Goal: Information Seeking & Learning: Learn about a topic

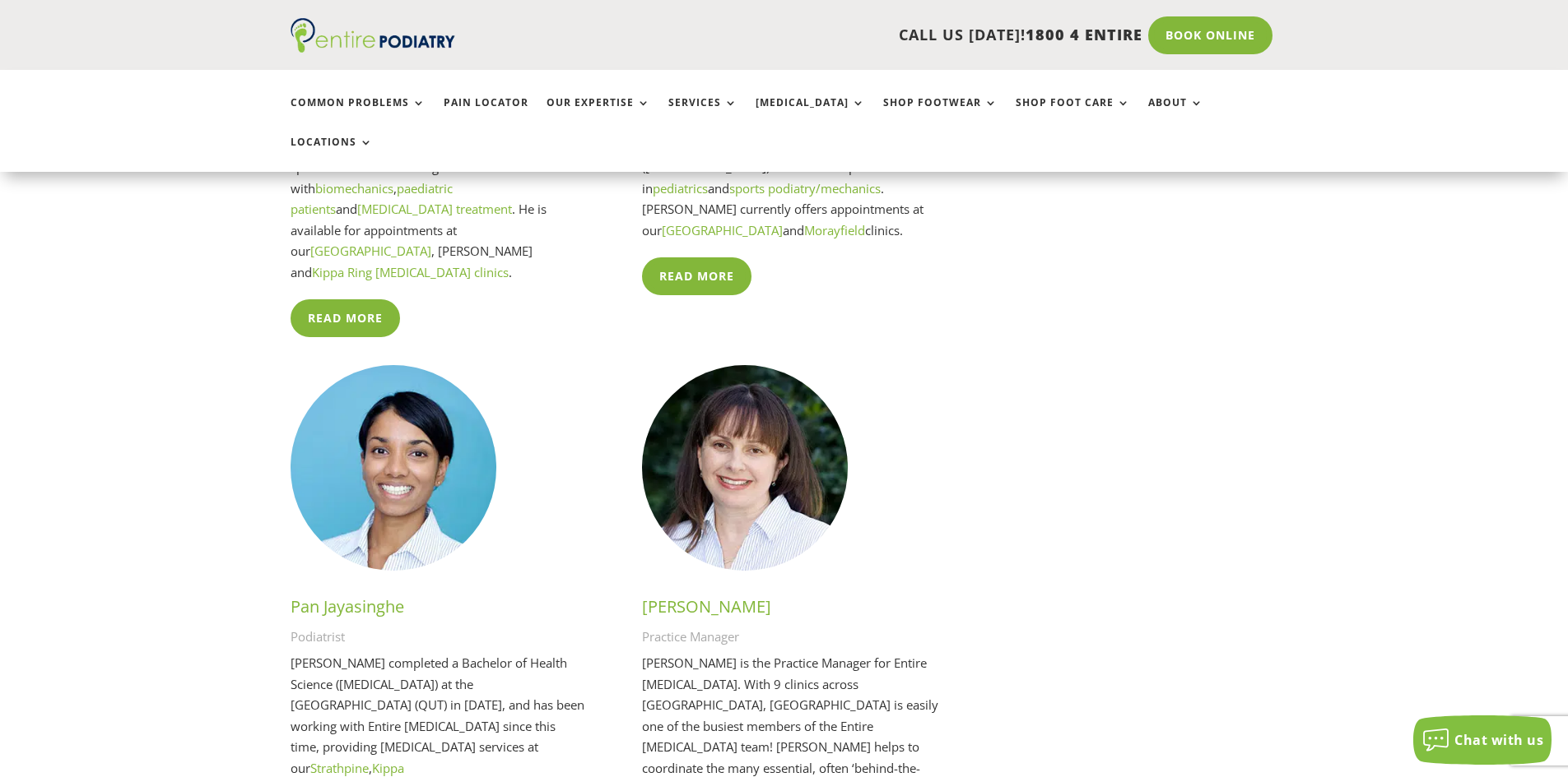
scroll to position [3717, 0]
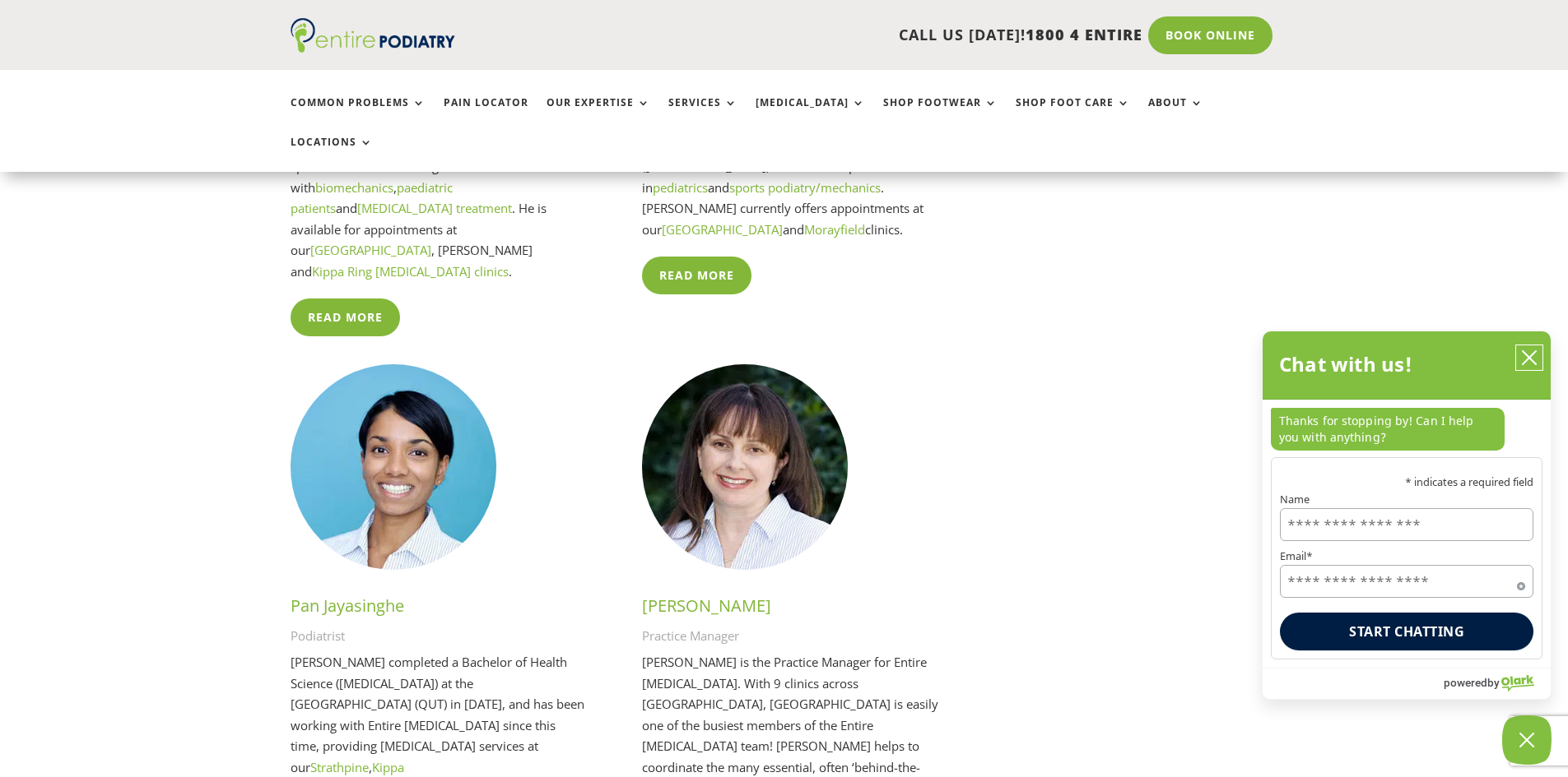
click at [1536, 361] on icon "close chatbox" at bounding box center [1529, 357] width 17 height 17
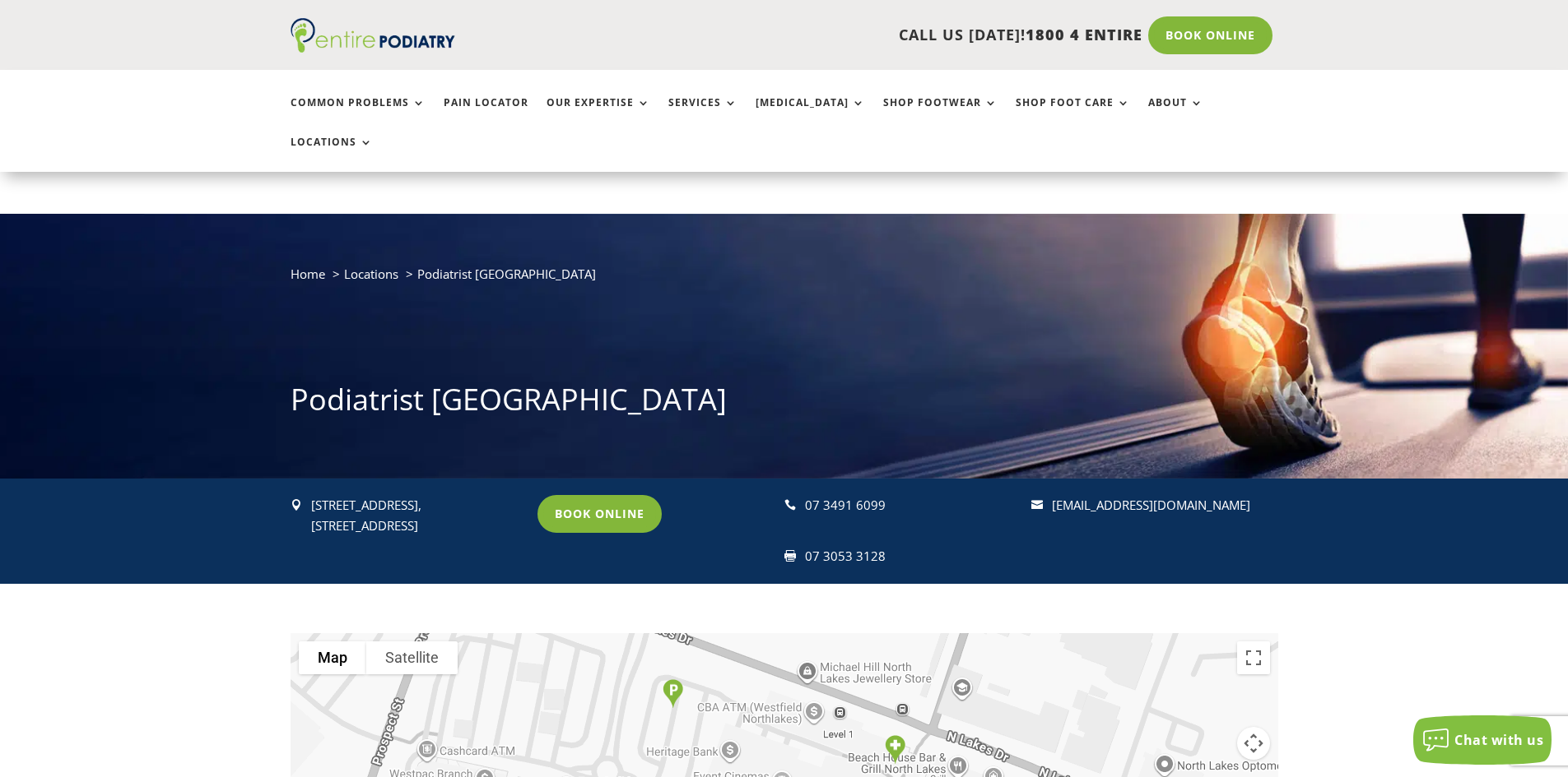
scroll to position [107, 0]
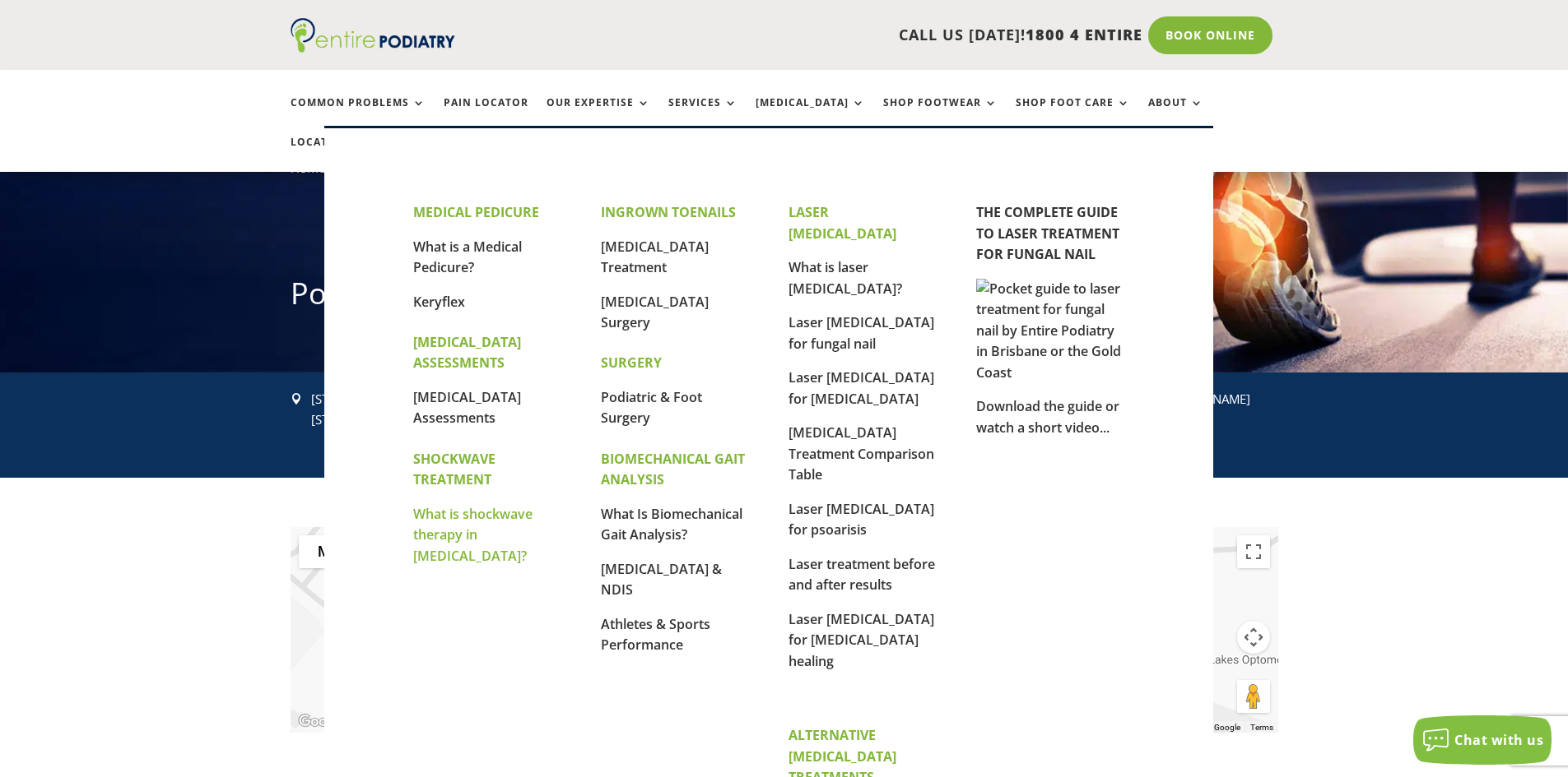
click at [495, 514] on link "What is shockwave therapy in [MEDICAL_DATA]?" at bounding box center [473, 535] width 120 height 60
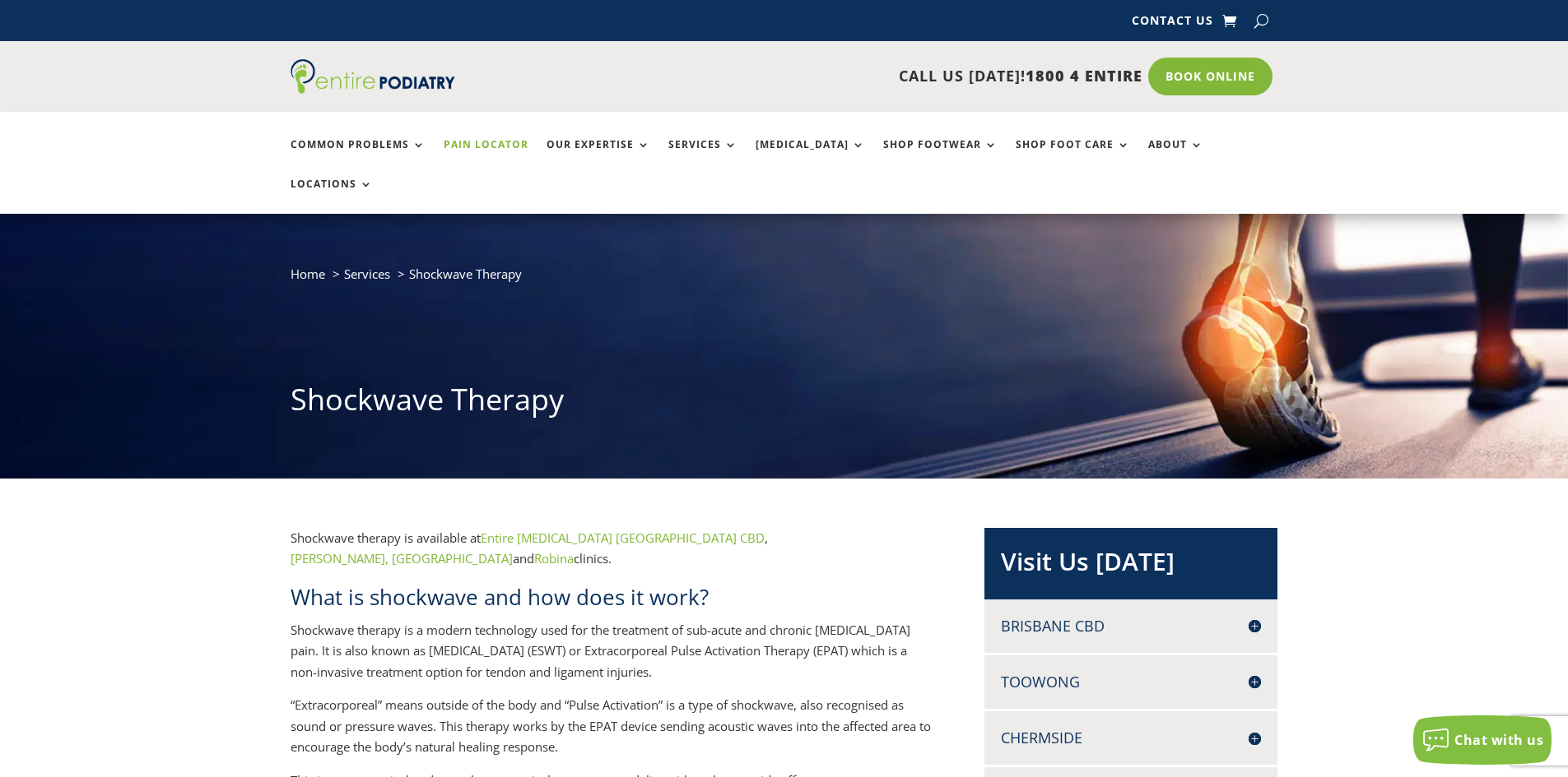
click at [491, 145] on link "Pain Locator" at bounding box center [486, 156] width 85 height 36
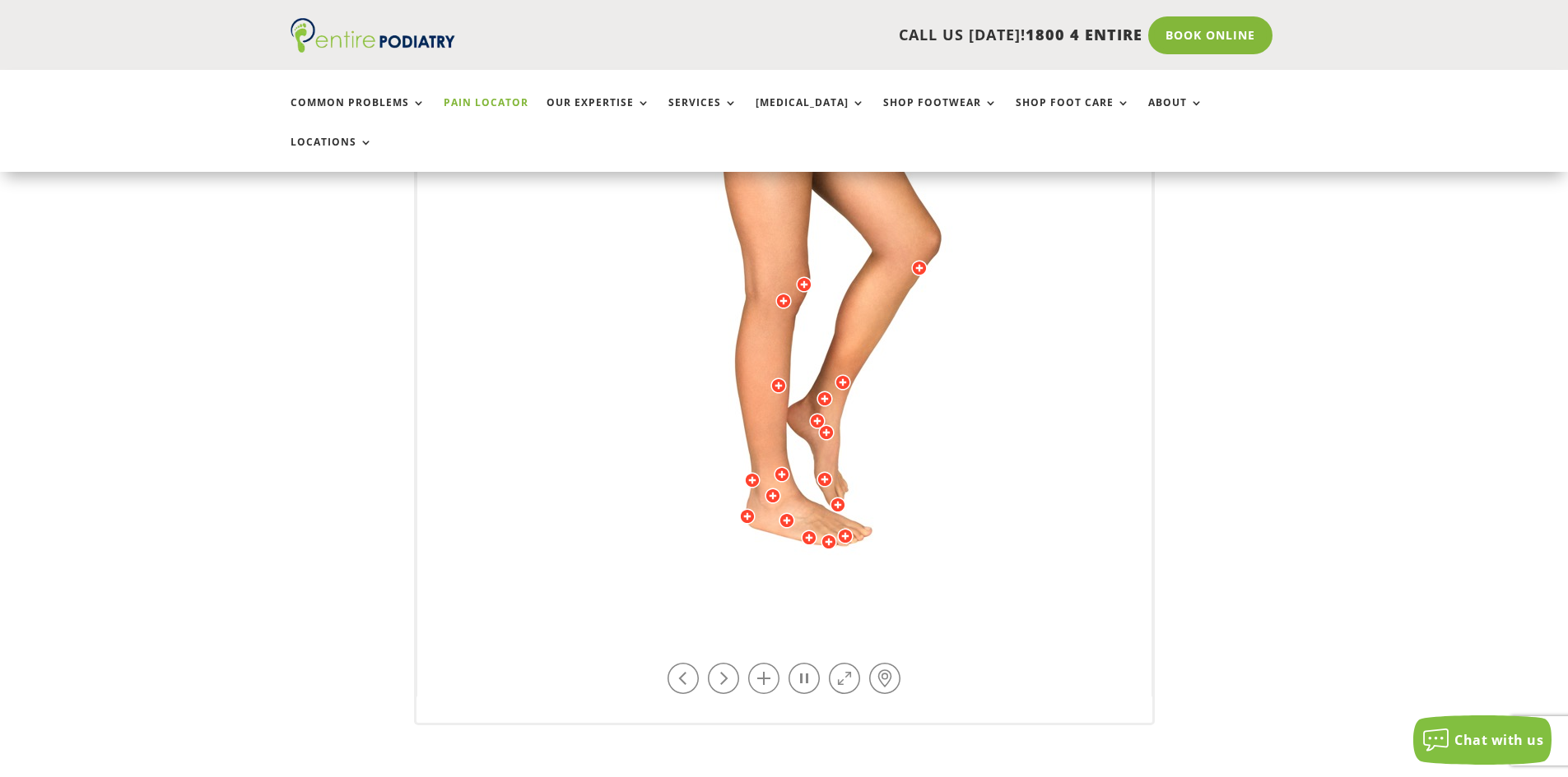
scroll to position [444, 0]
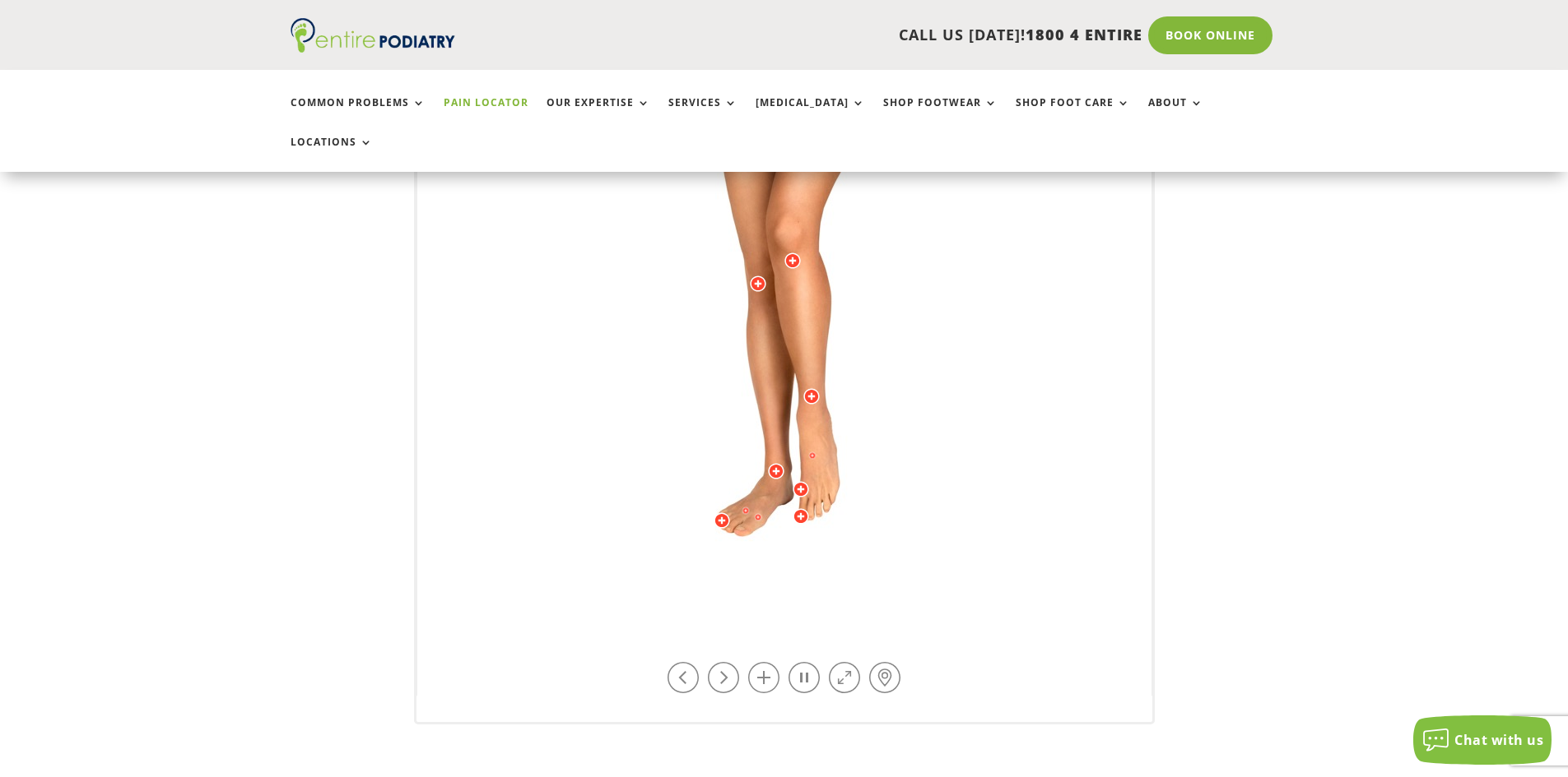
click at [751, 509] on div at bounding box center [757, 517] width 17 height 17
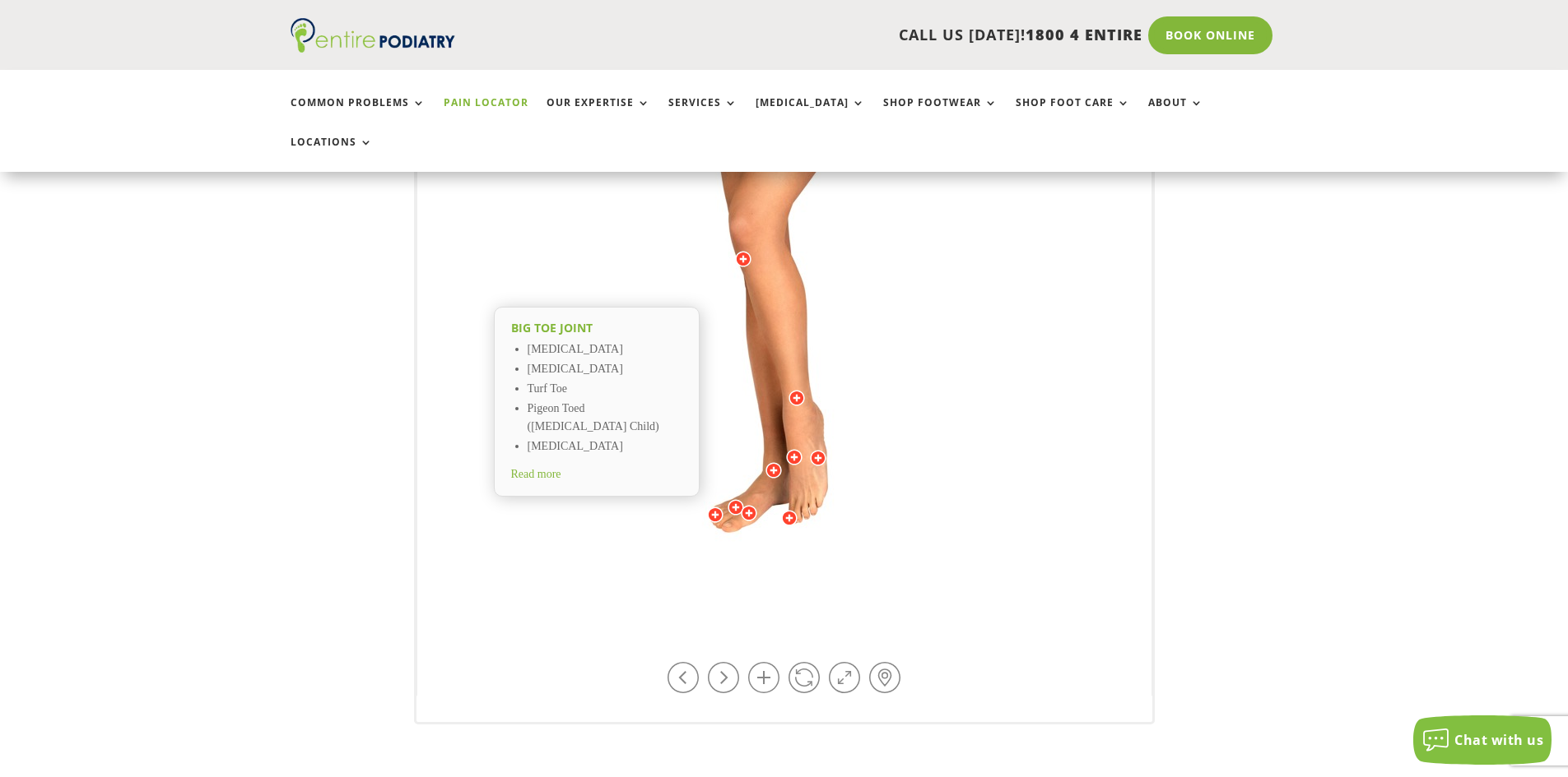
click at [732, 499] on div at bounding box center [736, 507] width 17 height 17
click at [716, 506] on div at bounding box center [715, 514] width 17 height 17
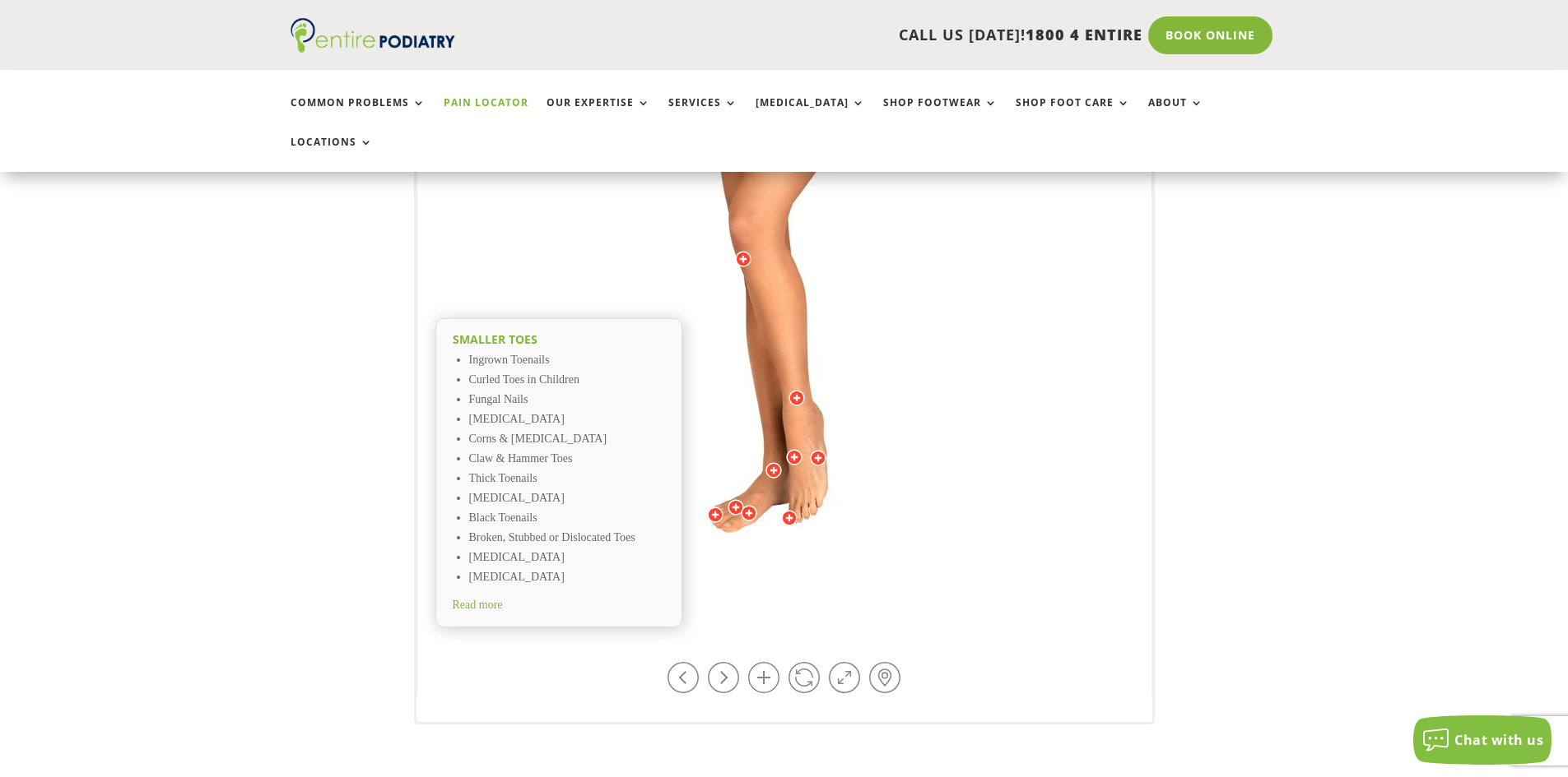
click at [736, 499] on div at bounding box center [736, 507] width 17 height 17
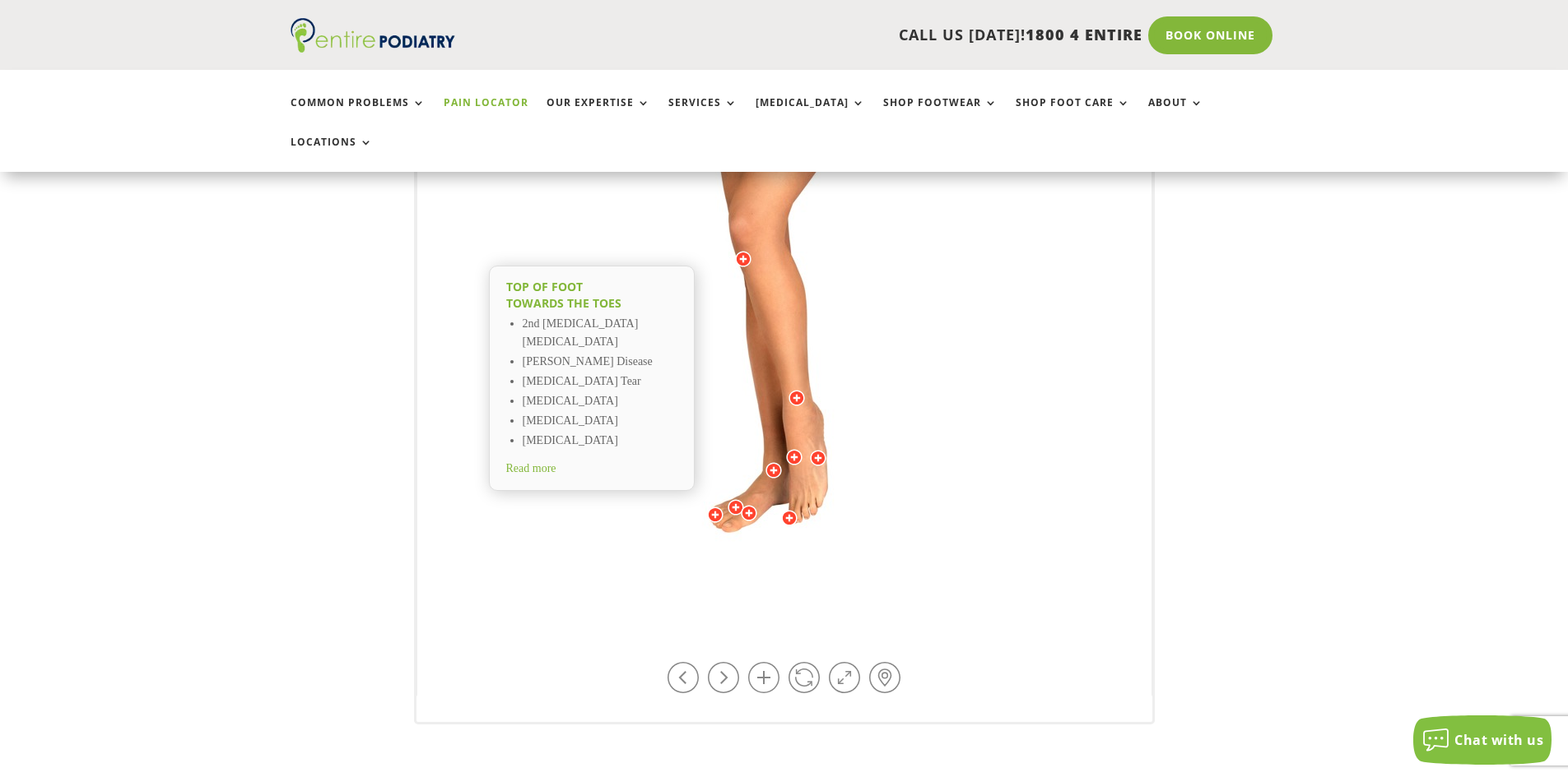
click at [556, 463] on span "Read more" at bounding box center [531, 469] width 50 height 12
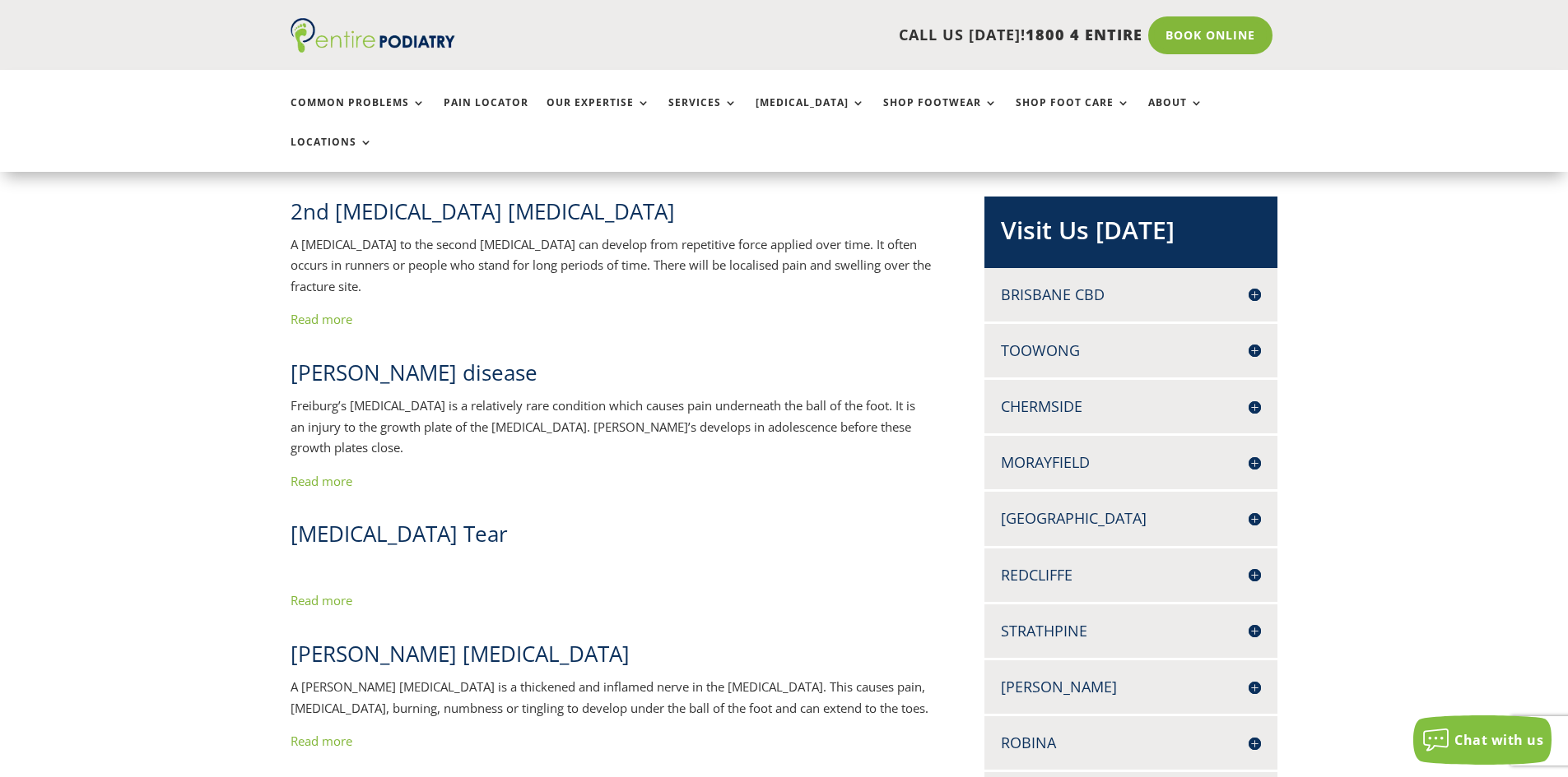
scroll to position [335, 0]
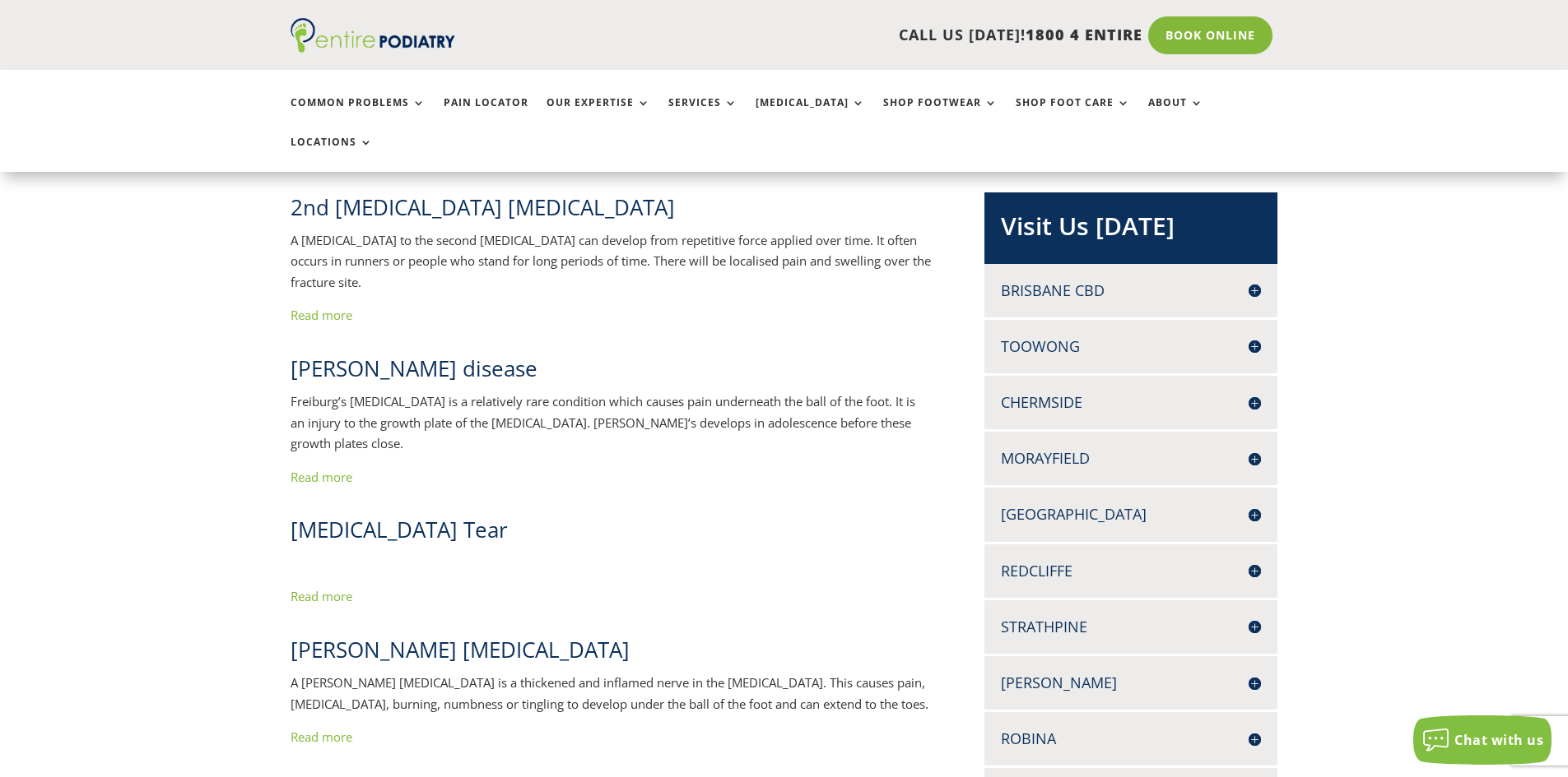
click at [327, 306] on link "Read more" at bounding box center [321, 314] width 62 height 17
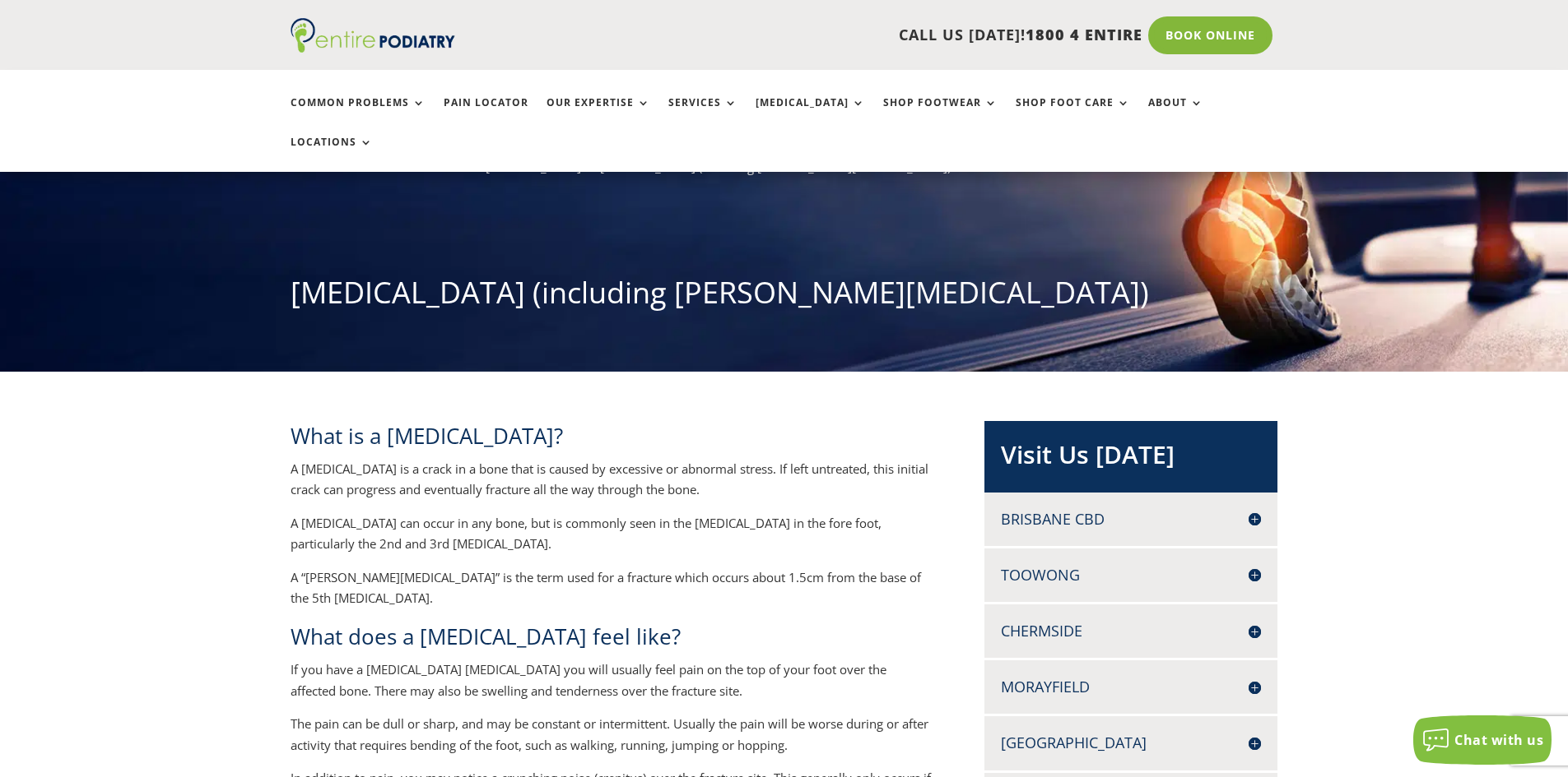
scroll to position [104, 0]
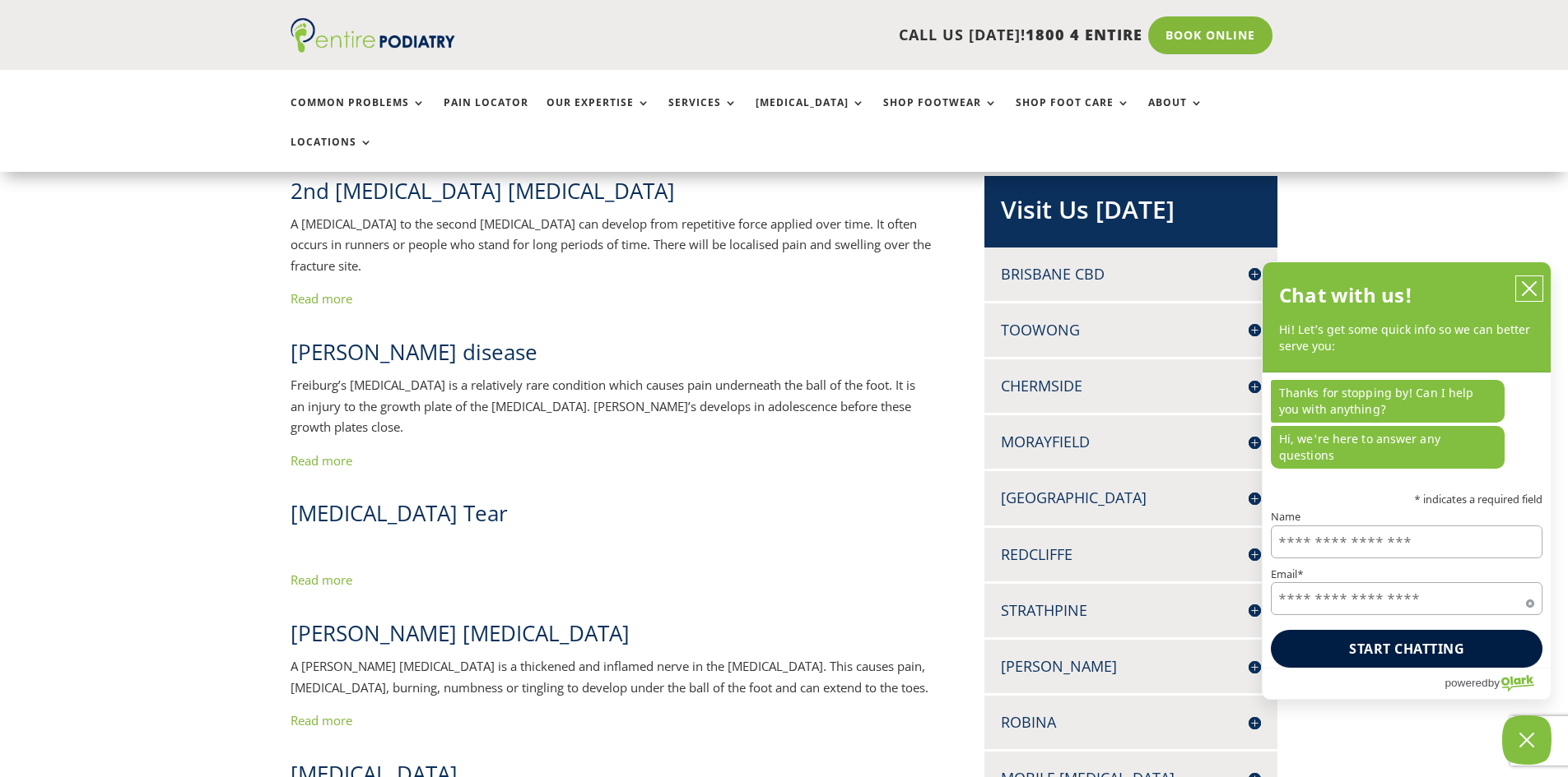
click at [1524, 297] on icon "close chatbox" at bounding box center [1529, 288] width 17 height 17
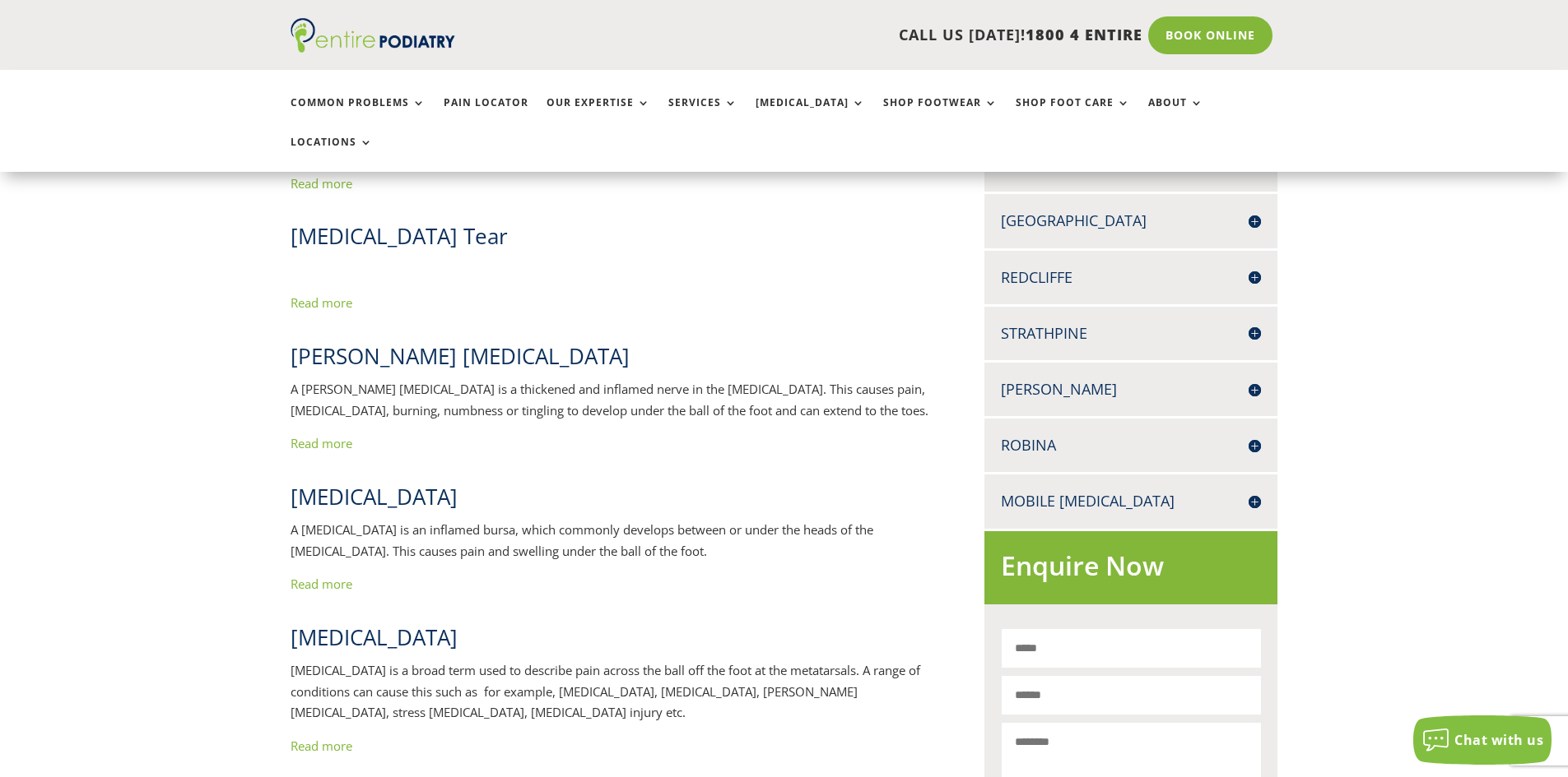
scroll to position [627, 0]
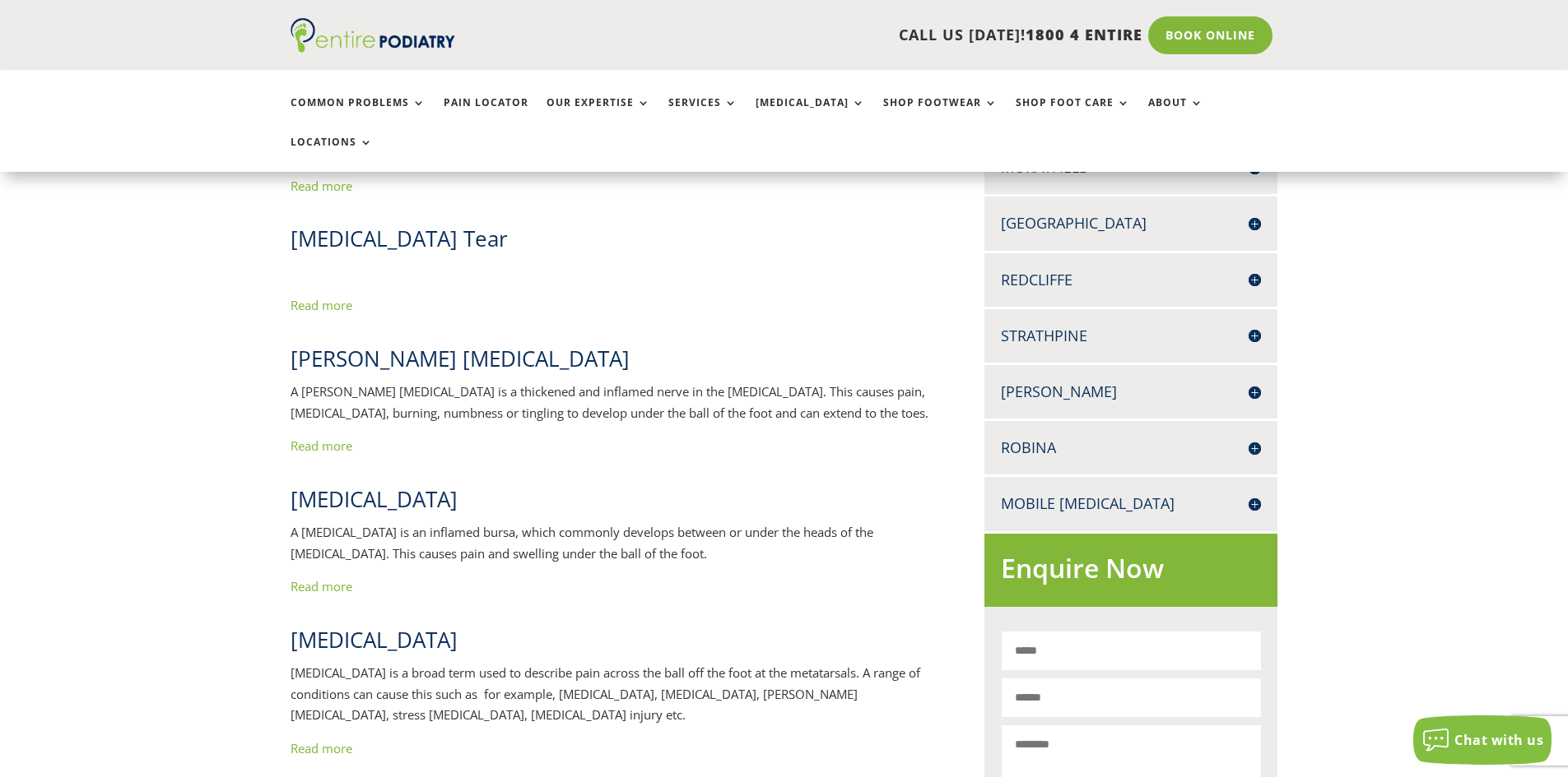
click at [319, 437] on link "Read more" at bounding box center [321, 445] width 62 height 17
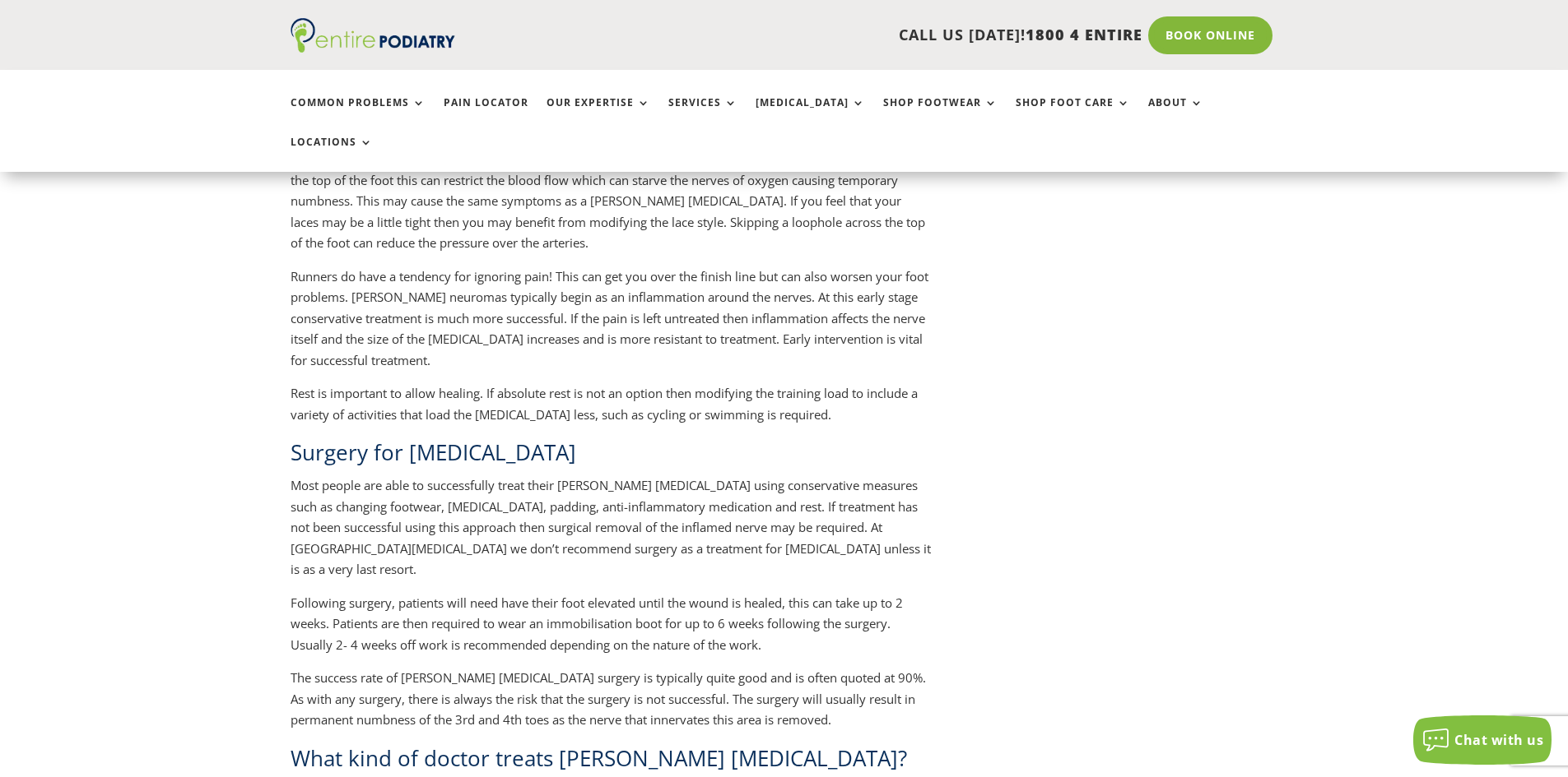
scroll to position [3212, 0]
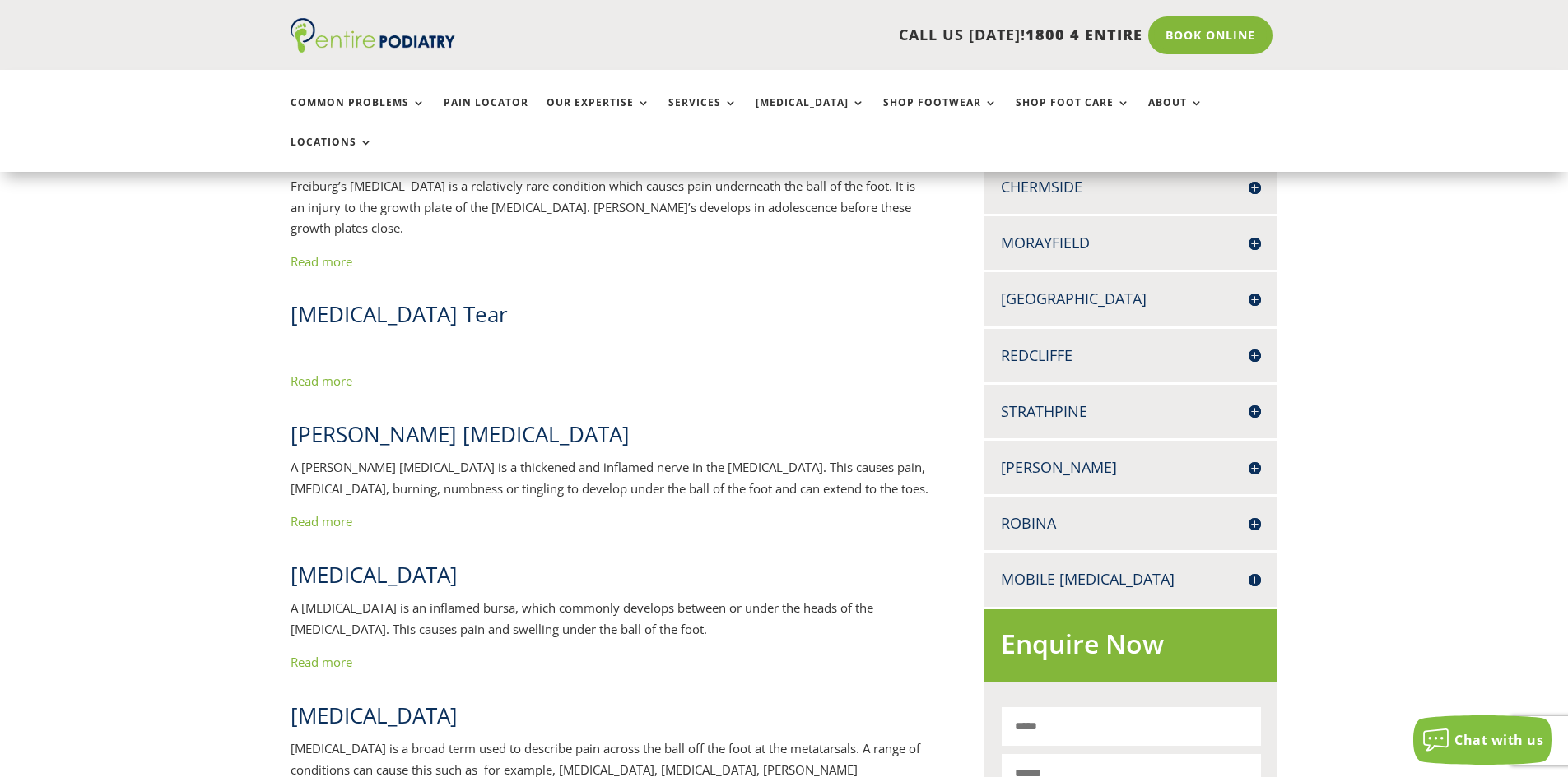
scroll to position [550, 0]
click at [331, 374] on link "Read more" at bounding box center [321, 382] width 62 height 17
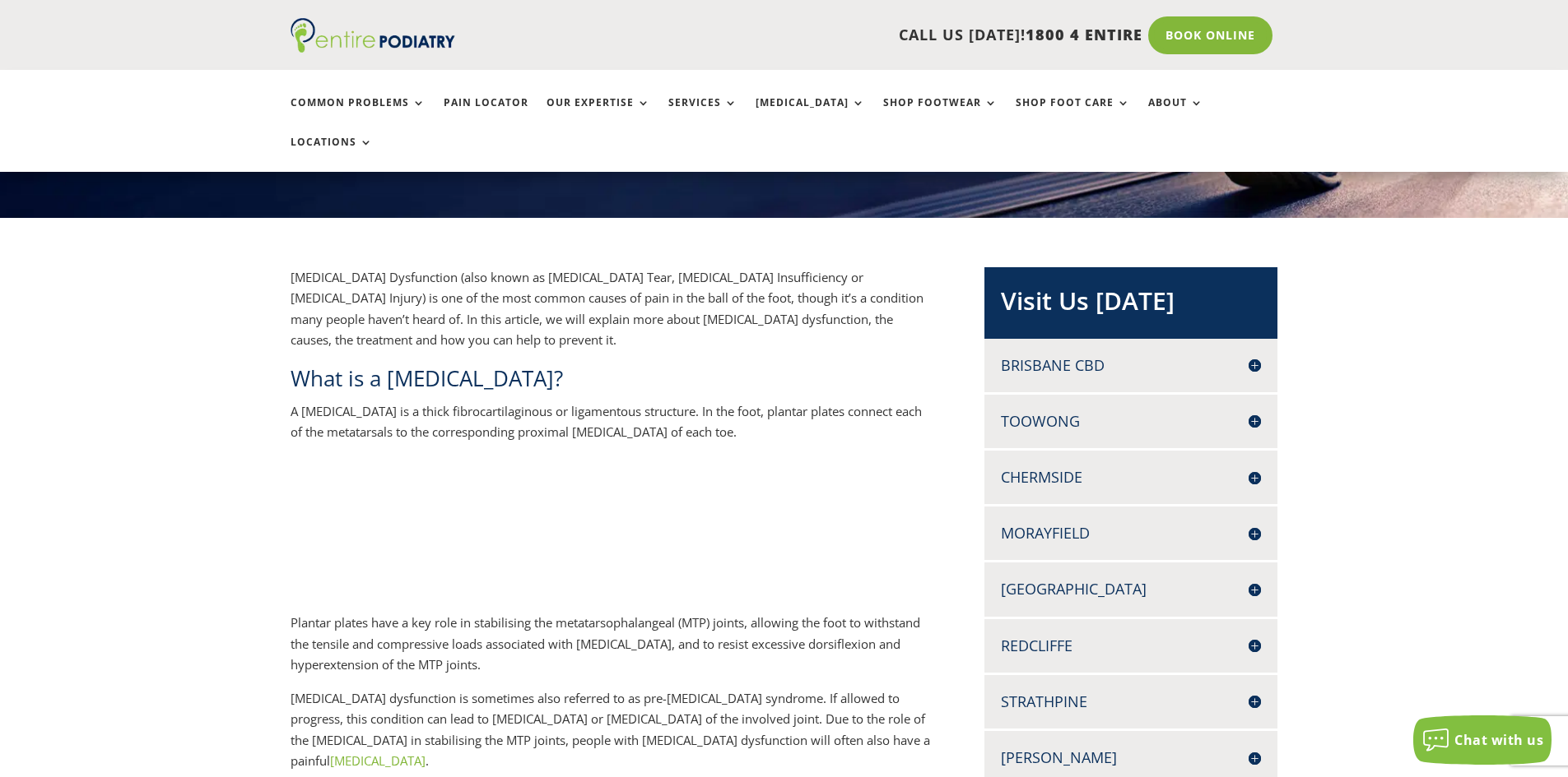
scroll to position [250, 0]
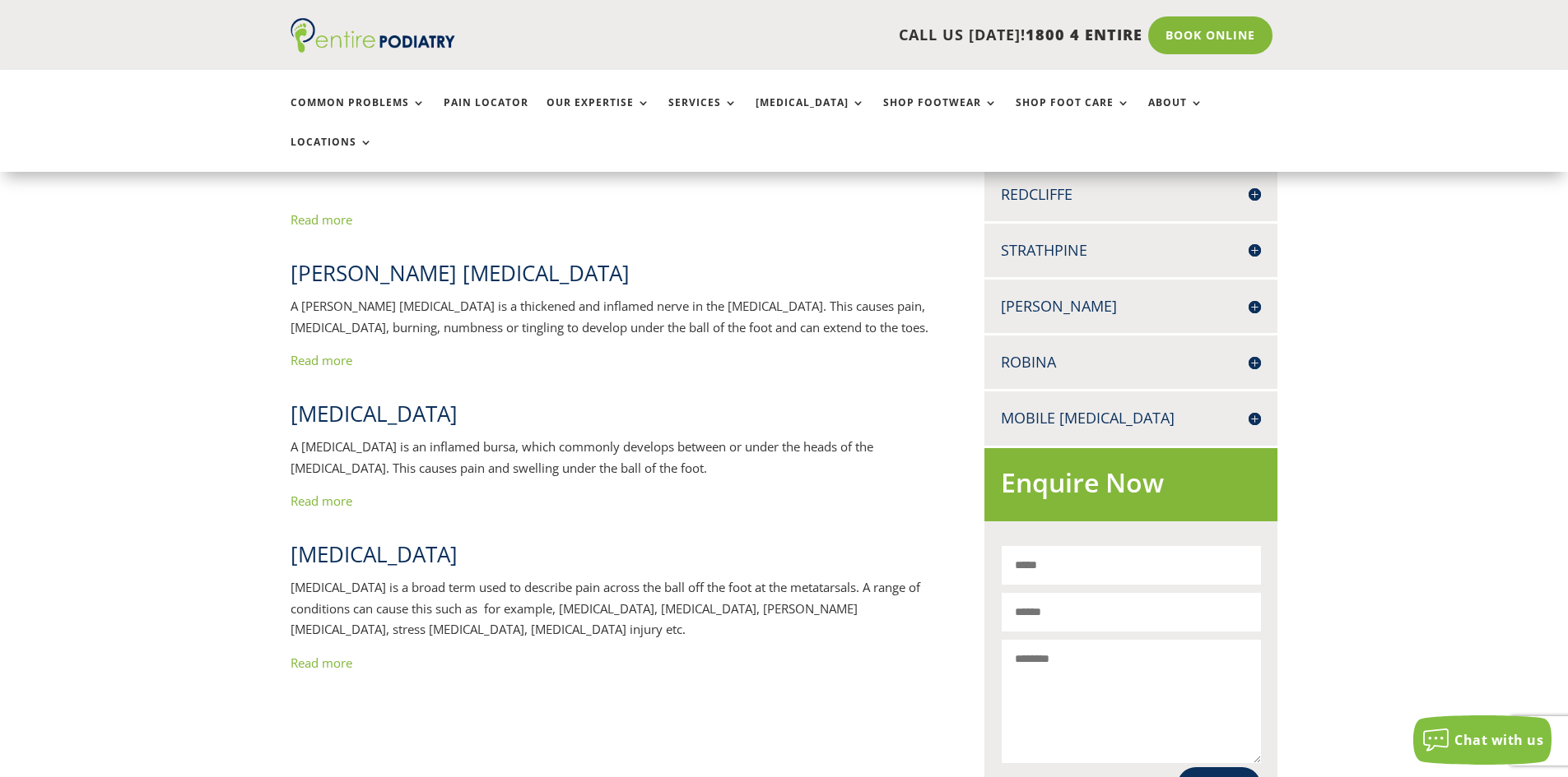
scroll to position [713, 0]
click at [335, 654] on link "Read more" at bounding box center [321, 662] width 62 height 17
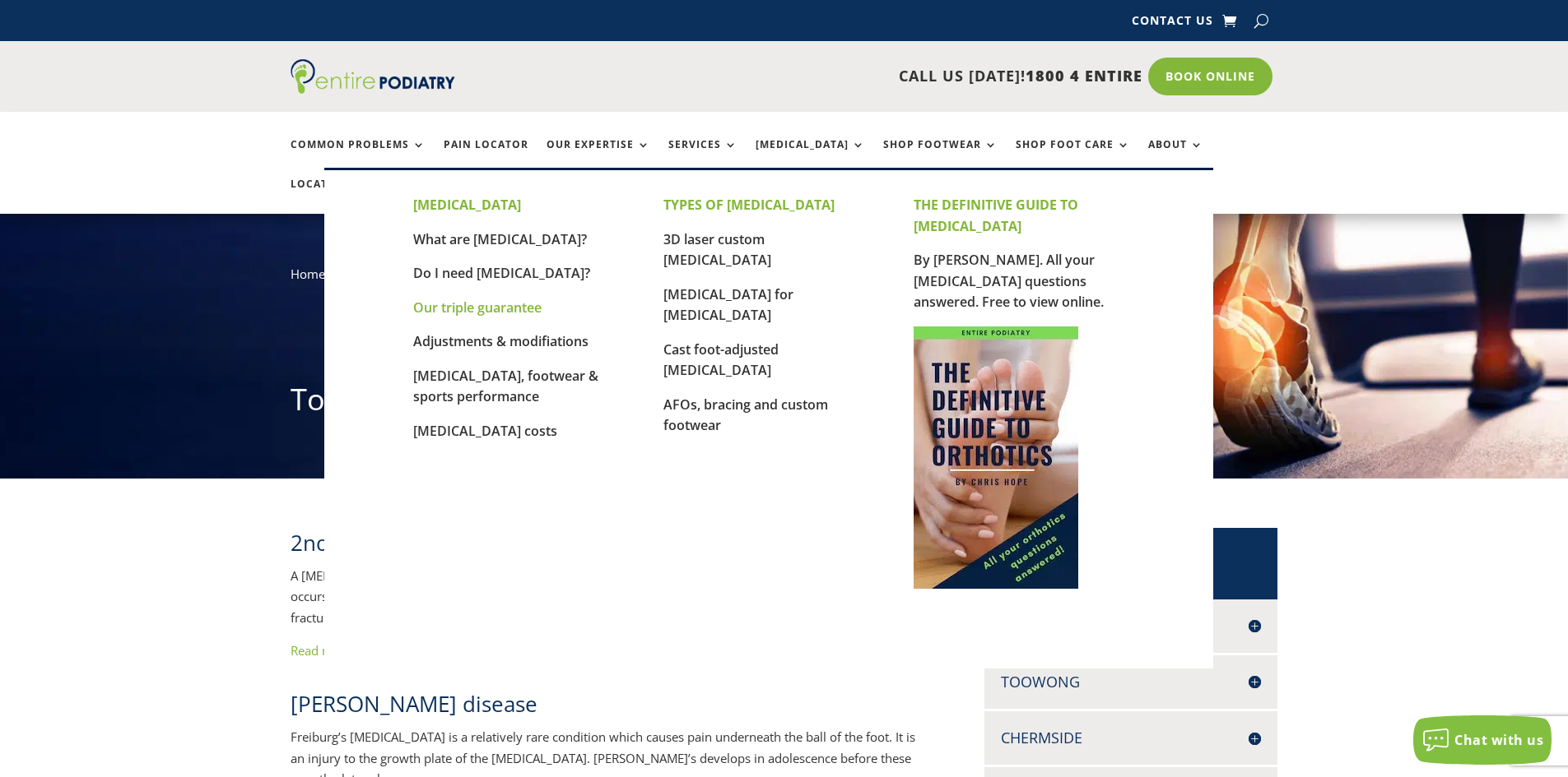
click at [480, 309] on link "Our triple guarantee" at bounding box center [477, 307] width 128 height 18
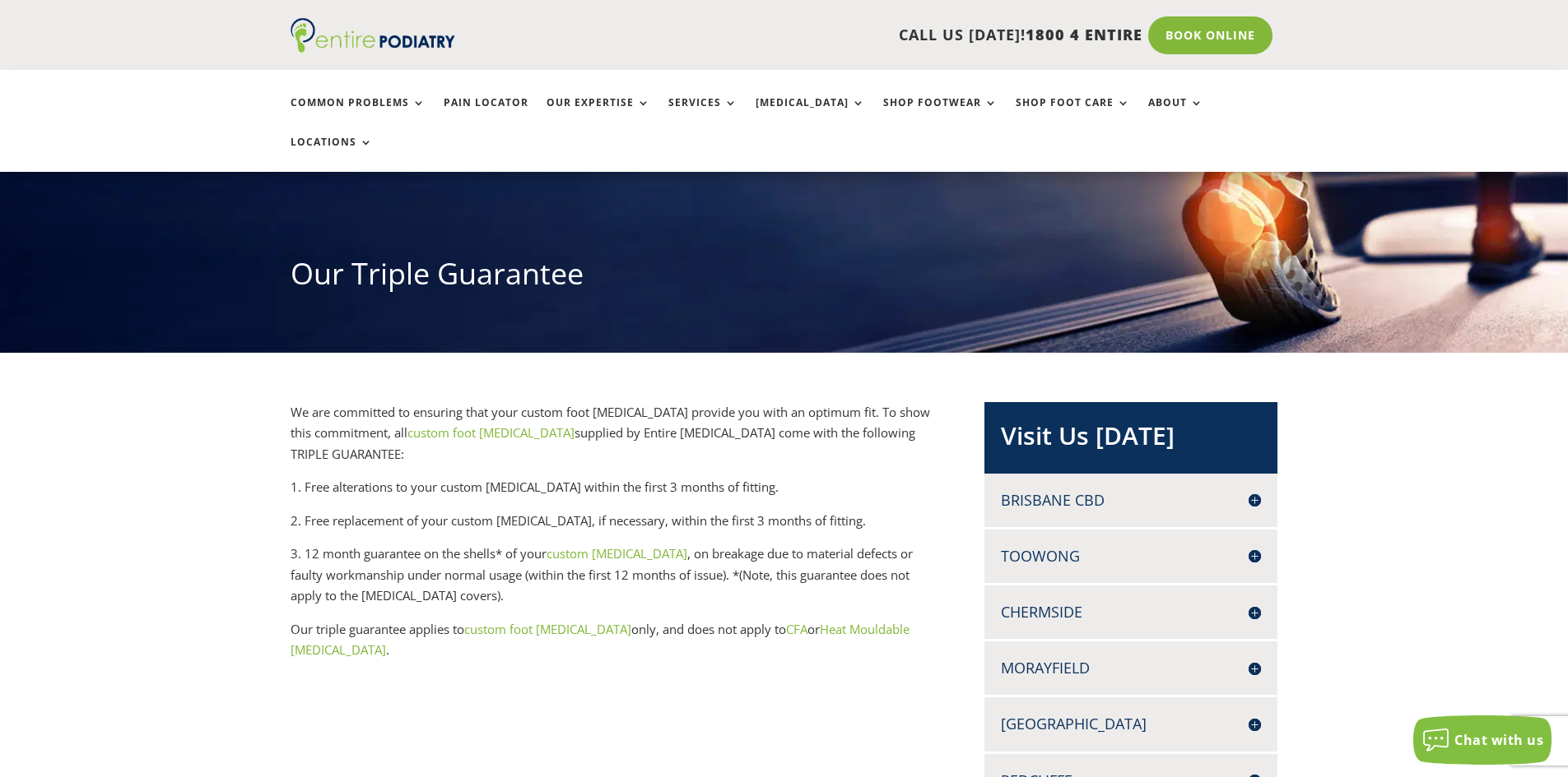
scroll to position [148, 0]
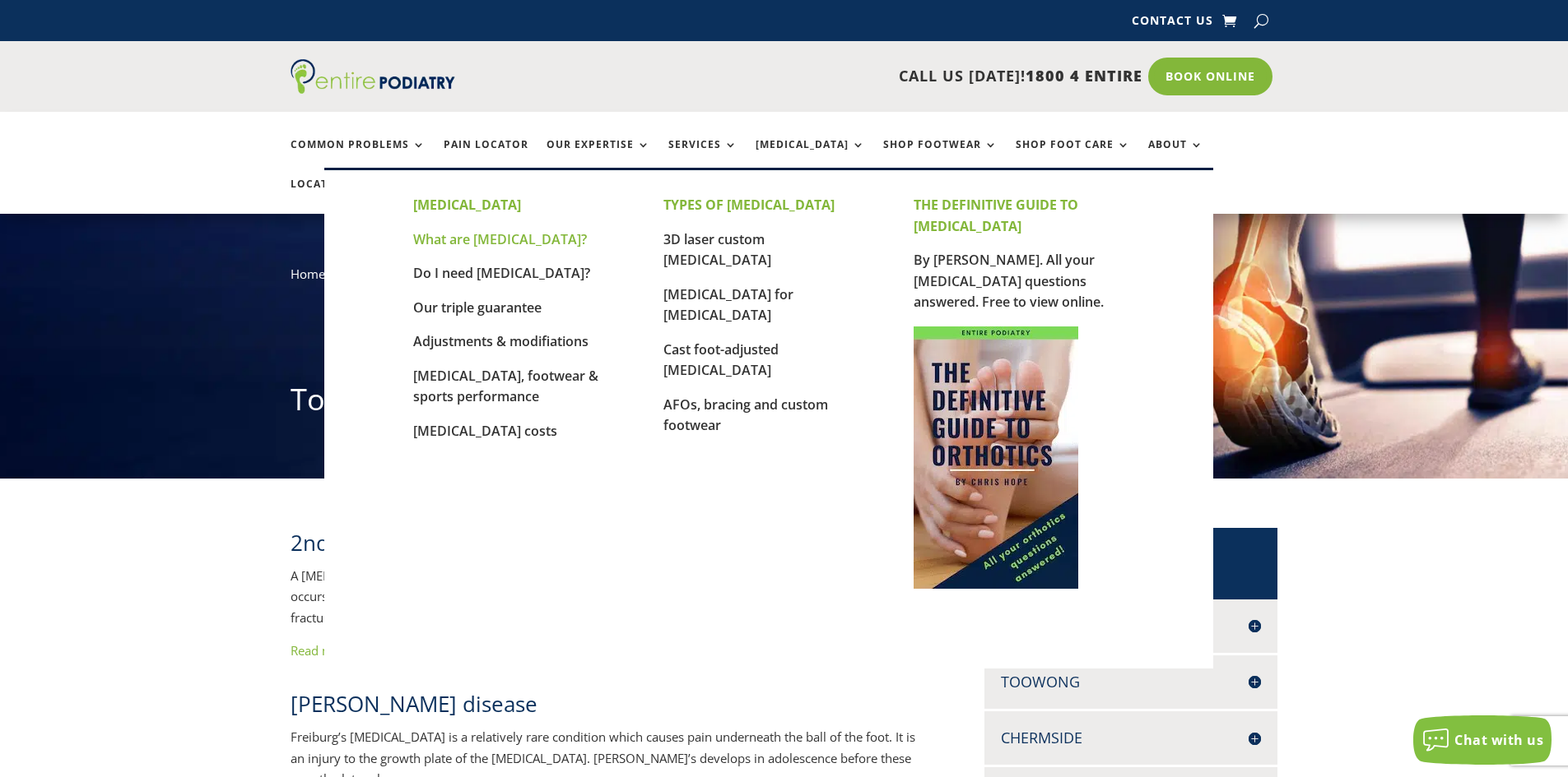
click at [494, 241] on link "What are [MEDICAL_DATA]?" at bounding box center [500, 239] width 174 height 18
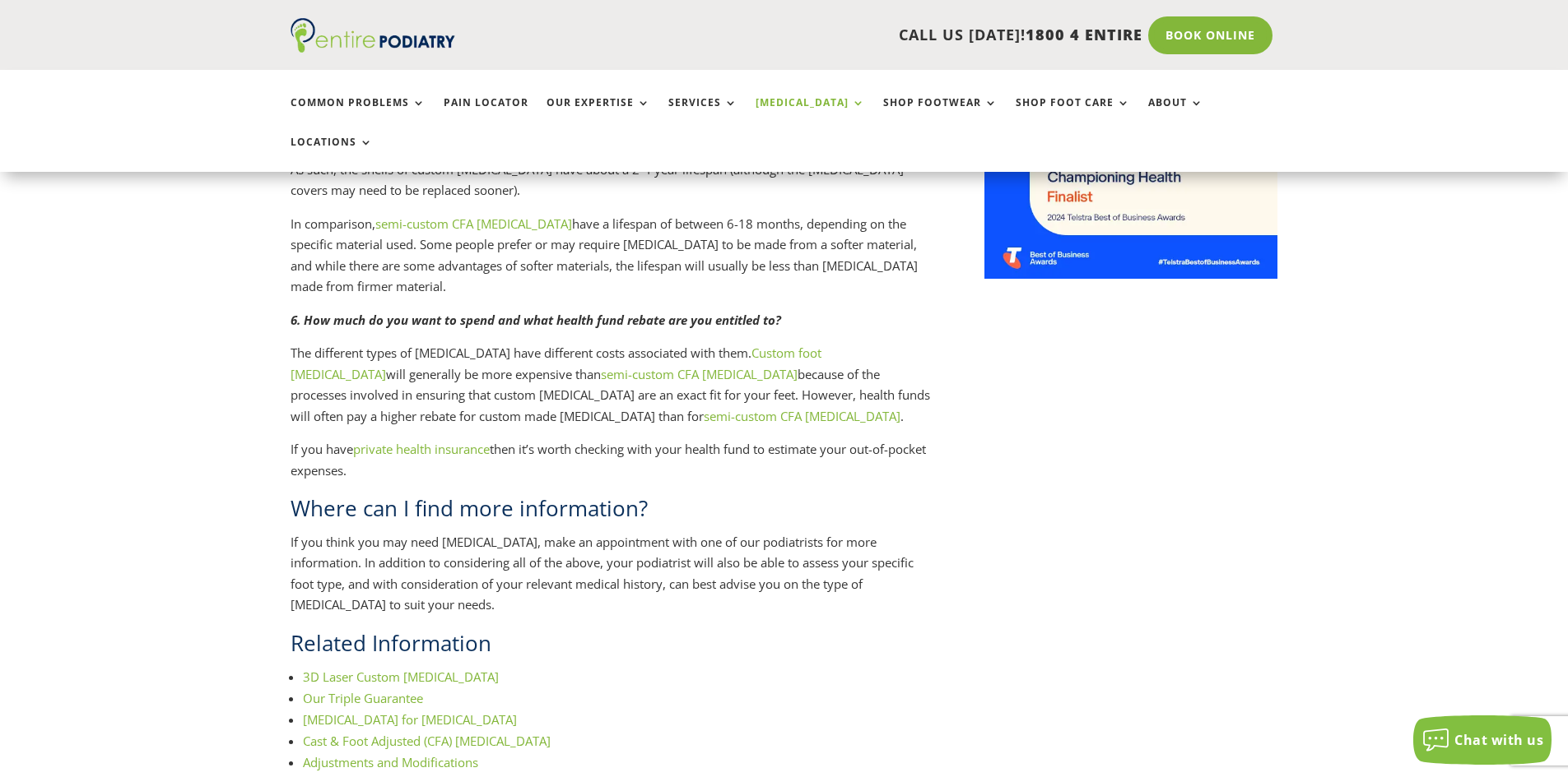
scroll to position [1488, 0]
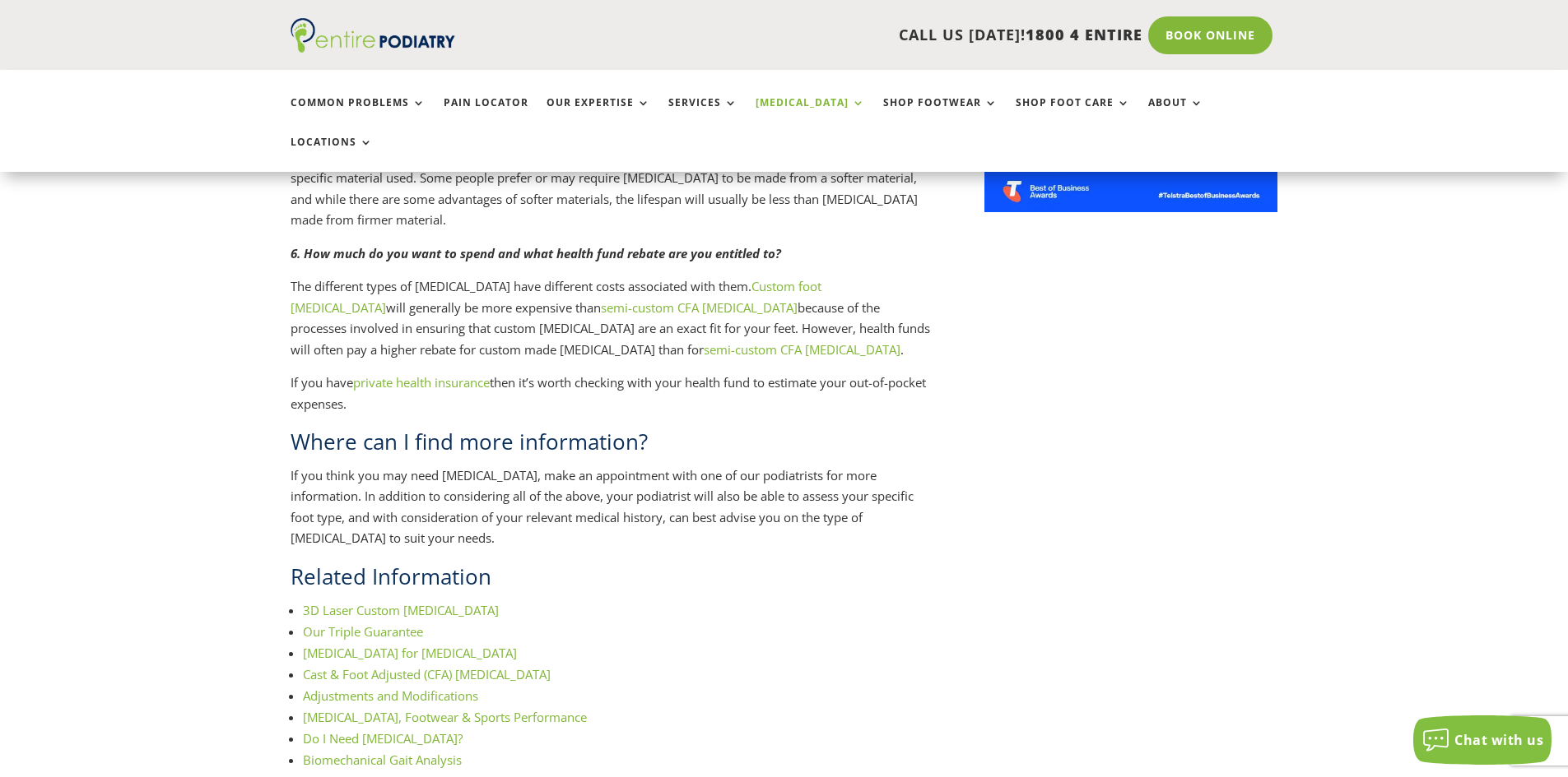
click at [384, 731] on link "Do I Need Orthotics?" at bounding box center [383, 739] width 160 height 17
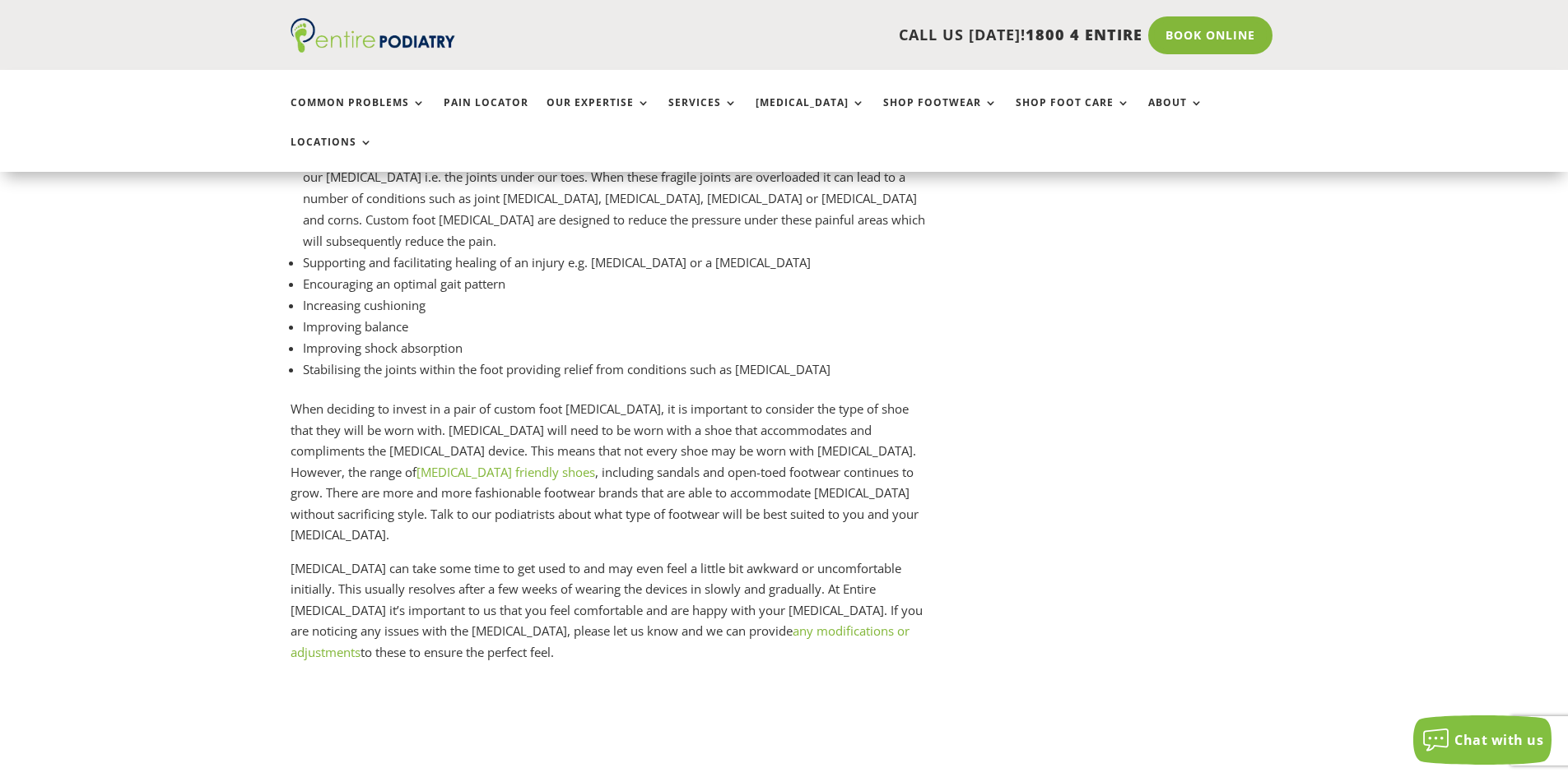
scroll to position [2339, 0]
